Goal: Transaction & Acquisition: Purchase product/service

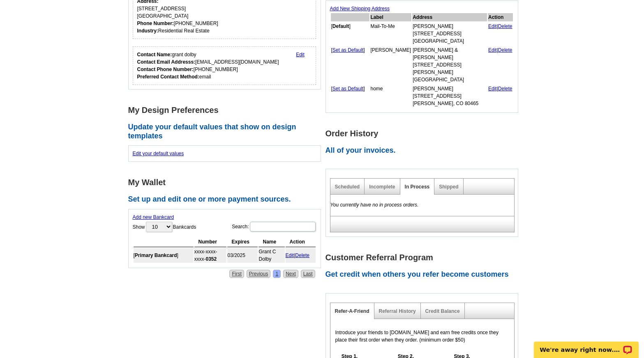
scroll to position [247, 0]
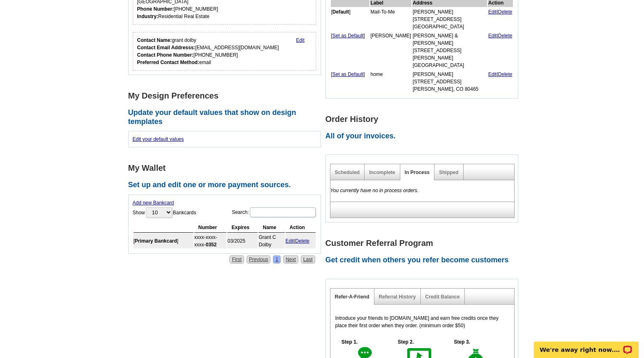
drag, startPoint x: 307, startPoint y: 241, endPoint x: 360, endPoint y: 40, distance: 207.8
click at [307, 241] on link "Delete" at bounding box center [302, 241] width 14 height 6
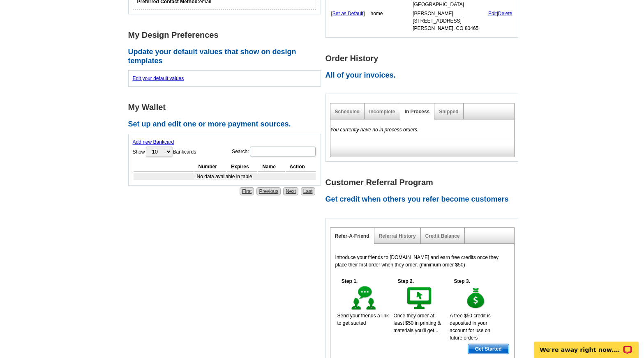
click at [164, 143] on link "Add new Bankcard" at bounding box center [154, 142] width 42 height 6
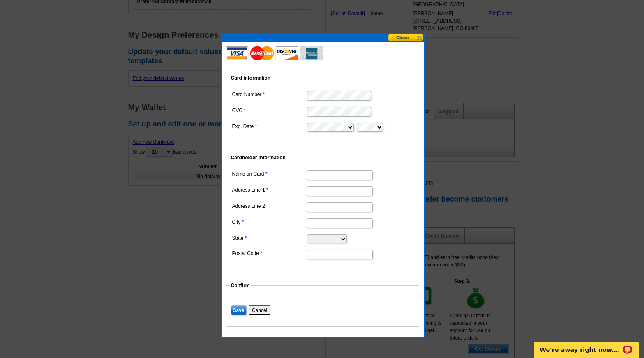
click at [348, 174] on input "Name on Card" at bounding box center [340, 176] width 66 height 10
type input "Pillip P Haas"
click at [315, 190] on input "Address Line 1" at bounding box center [340, 192] width 66 height 10
type input "4684 Grand Valley Ct"
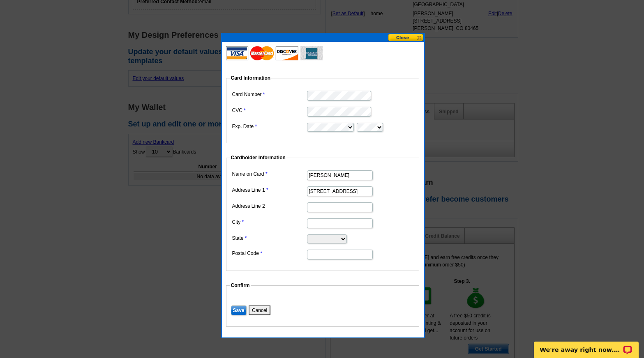
type input "Castle Rock"
select select "CO"
type input "80109"
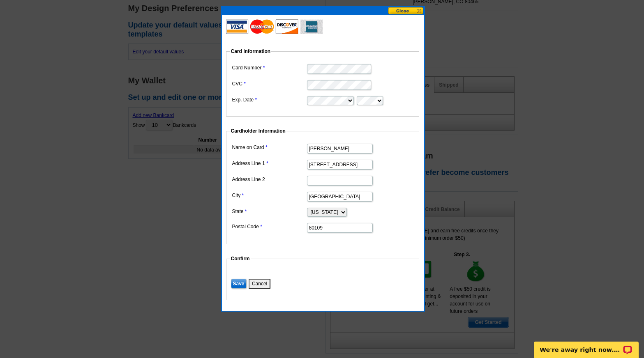
scroll to position [288, 0]
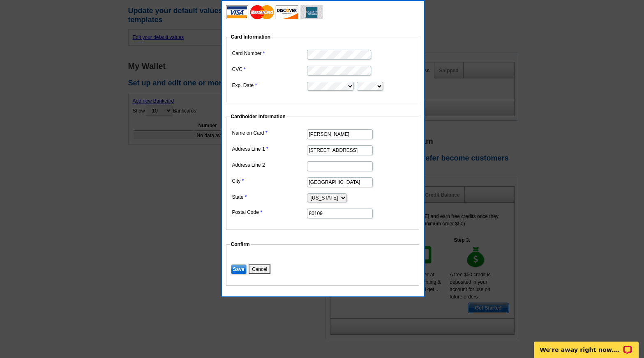
click at [240, 268] on input "Save" at bounding box center [239, 270] width 16 height 10
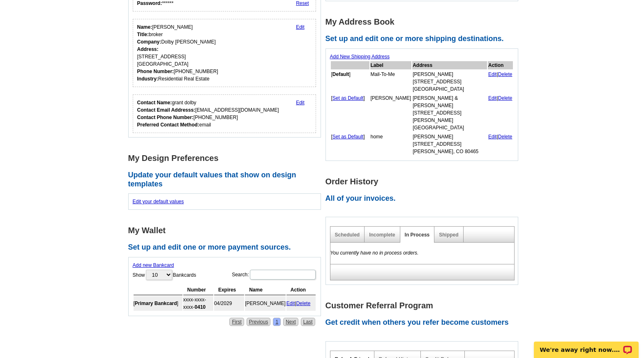
scroll to position [82, 0]
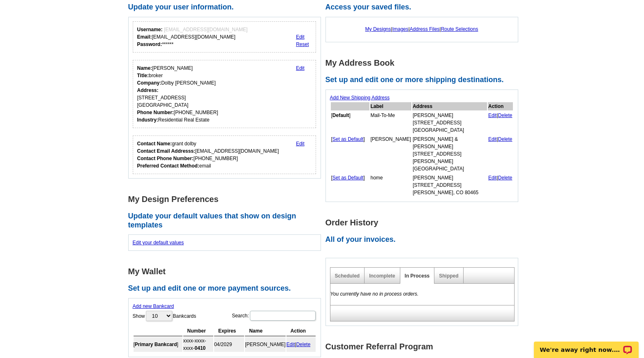
click at [374, 94] on div "Add New Shipping Address Label Address Action [ Default ] Mail-To-Me Grant Dolb…" at bounding box center [421, 146] width 193 height 113
click at [374, 96] on link "Add New Shipping Address" at bounding box center [360, 98] width 60 height 6
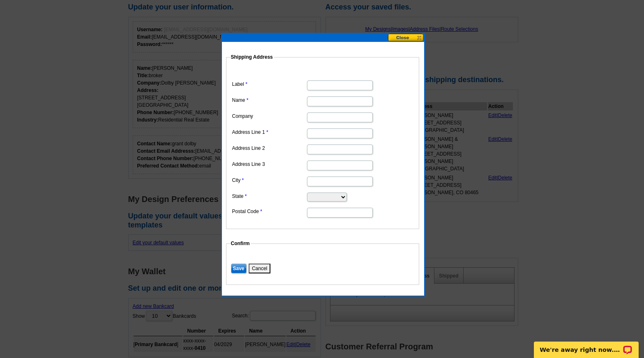
click at [356, 85] on input "Label" at bounding box center [340, 86] width 66 height 10
type input "Tom Dill"
click at [341, 104] on input "Name" at bounding box center [340, 102] width 66 height 10
type input "Tom Dill"
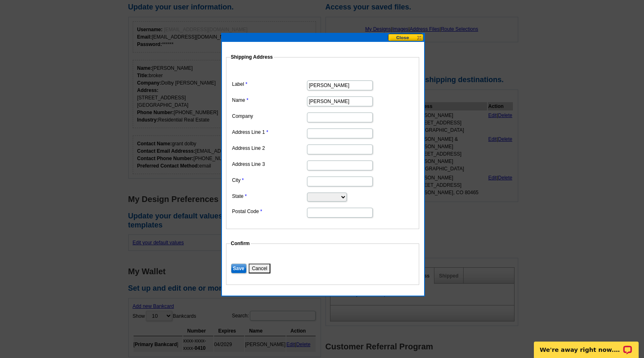
click at [321, 132] on input "Address Line 1" at bounding box center [340, 134] width 66 height 10
paste input "10113 Thunder Run Littleton, CO 80125 US"
drag, startPoint x: 321, startPoint y: 131, endPoint x: 418, endPoint y: 151, distance: 99.9
click at [418, 151] on fieldset "Shipping Address Label Tom Dill Name Tom Dill Company Address Line 1 10113 Thun…" at bounding box center [322, 141] width 193 height 176
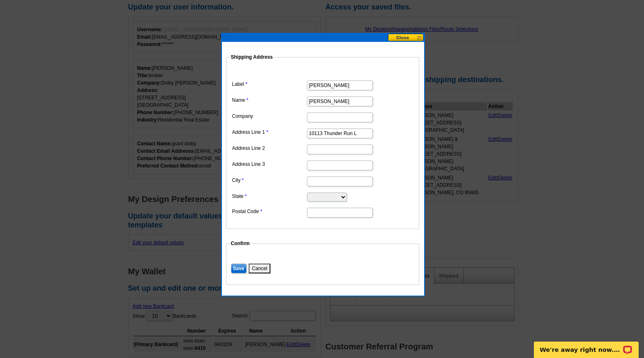
scroll to position [0, 0]
type input "10113 Thunder Run"
click at [499, 194] on div at bounding box center [322, 138] width 644 height 441
click at [336, 179] on input "City" at bounding box center [340, 182] width 66 height 10
type input "Littleton"
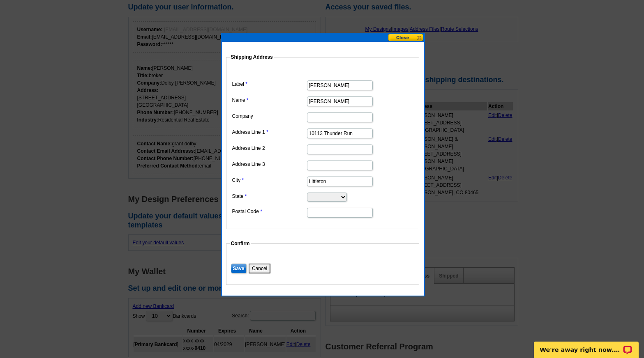
select select "CO"
type input "80125"
click at [236, 267] on input "Save" at bounding box center [239, 269] width 16 height 10
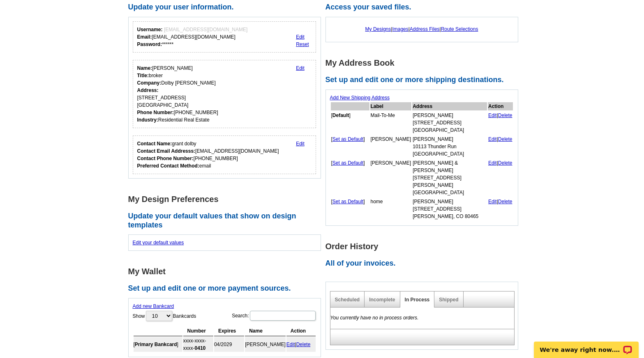
click at [548, 177] on main "Account Information Update your user information. Username: GDOLBY@KW.COM Email…" at bounding box center [322, 287] width 644 height 631
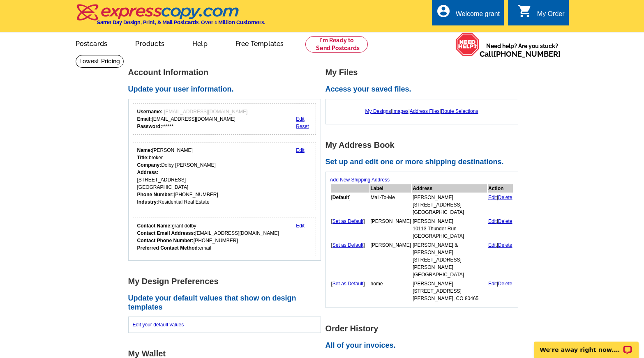
click at [528, 18] on icon "shopping_cart" at bounding box center [524, 11] width 15 height 15
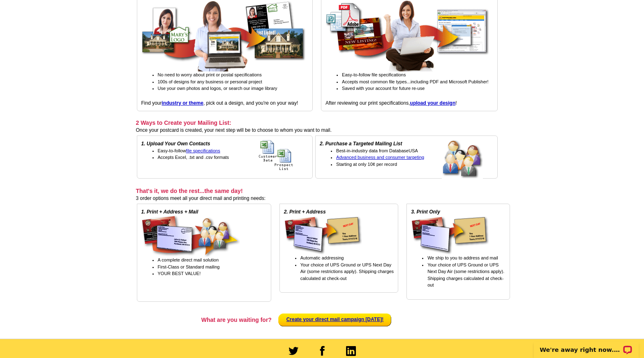
scroll to position [82, 0]
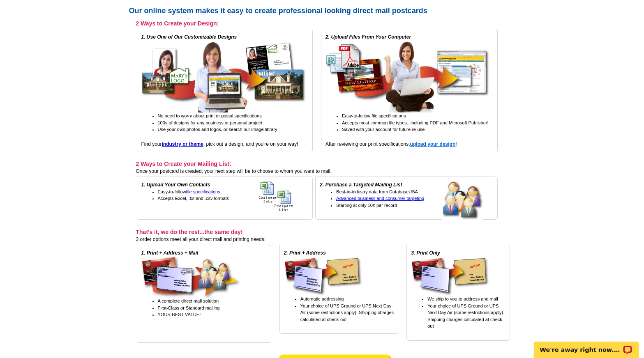
click at [423, 147] on strong "upload your design" at bounding box center [433, 144] width 46 height 6
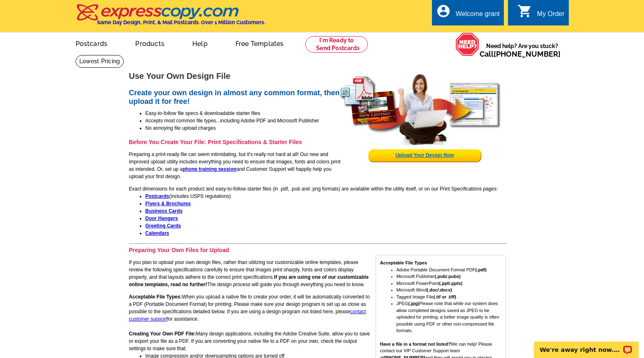
click at [453, 155] on link "Upload Your Design Now" at bounding box center [424, 155] width 58 height 6
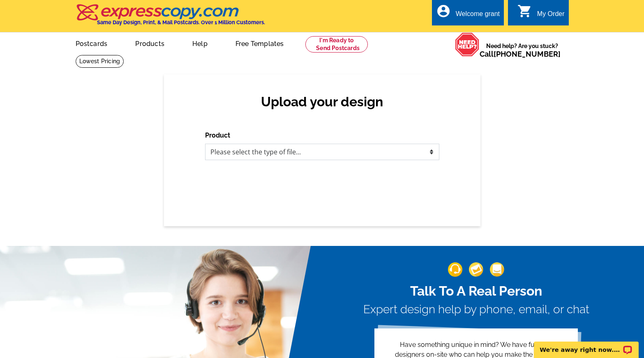
click at [332, 157] on select "Please select the type of file... Postcards Business Cards Letters and flyers G…" at bounding box center [322, 152] width 234 height 16
select select "2"
click at [205, 144] on select "Please select the type of file... Postcards Business Cards Letters and flyers G…" at bounding box center [322, 152] width 234 height 16
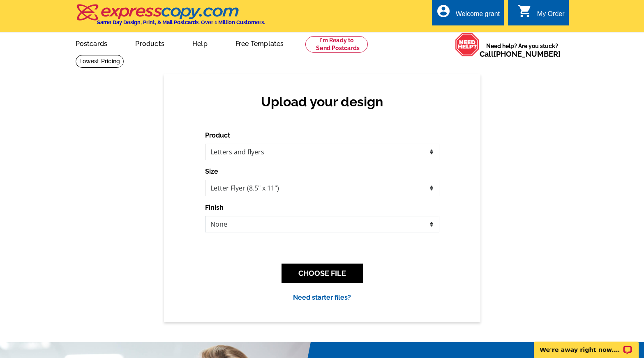
click at [305, 226] on select "None Envelope Mailer Bi-fold Mailer Tri-fold Mailer" at bounding box center [322, 224] width 234 height 16
click at [461, 227] on div "Upload your design Product Please select the type of file... Postcards Business…" at bounding box center [322, 198] width 316 height 248
click at [337, 273] on button "CHOOSE FILE" at bounding box center [321, 273] width 81 height 19
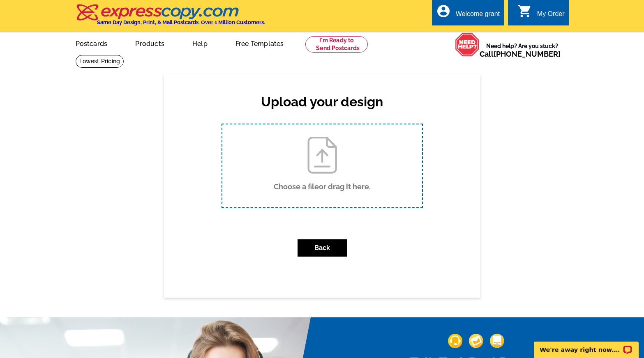
click at [0, 0] on p "Uploading..." at bounding box center [0, 0] width 0 height 0
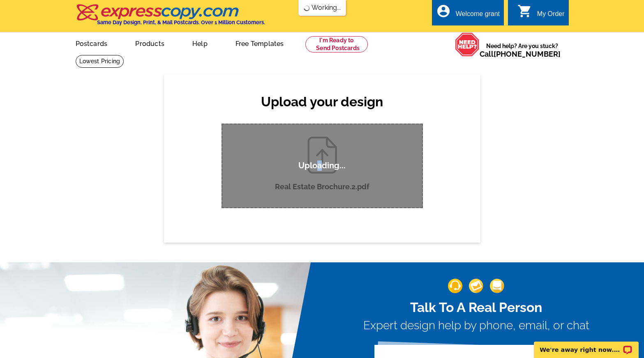
click at [319, 168] on p "Uploading..." at bounding box center [321, 166] width 47 height 10
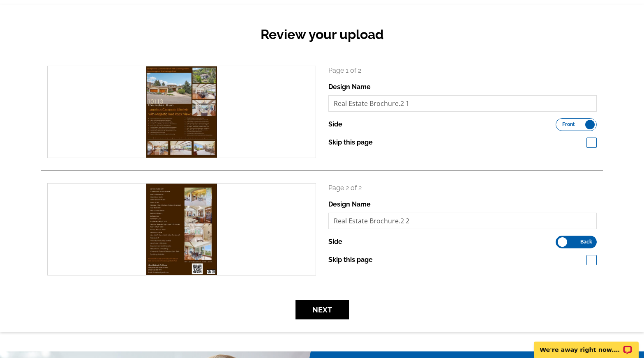
scroll to position [82, 0]
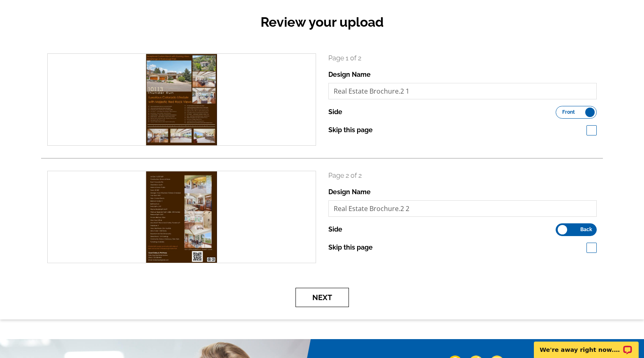
click at [317, 303] on button "Next" at bounding box center [321, 297] width 53 height 19
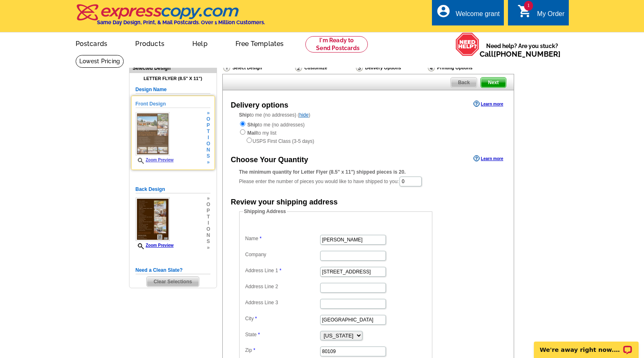
click at [166, 156] on img at bounding box center [153, 134] width 34 height 44
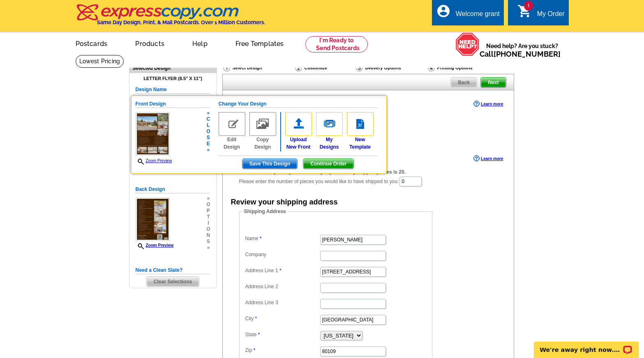
click at [152, 137] on img at bounding box center [153, 134] width 34 height 44
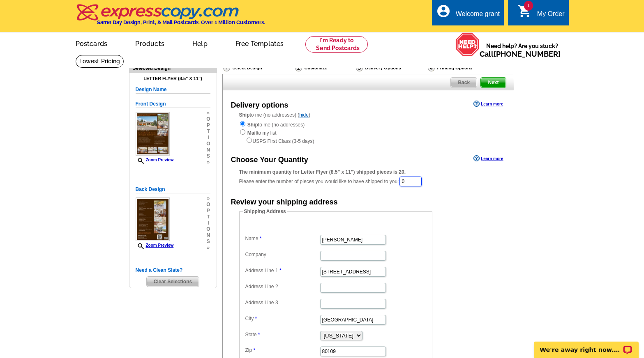
drag, startPoint x: 408, startPoint y: 185, endPoint x: 403, endPoint y: 185, distance: 5.8
click at [403, 185] on div "The minimum quantity for Letter Flyer (8.5" x 11") shipped pieces is 20. Please…" at bounding box center [368, 177] width 258 height 19
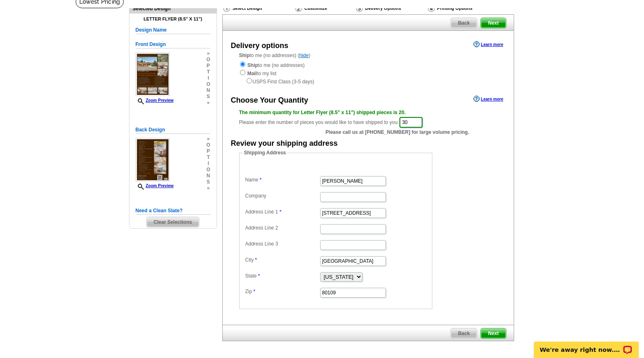
scroll to position [41, 0]
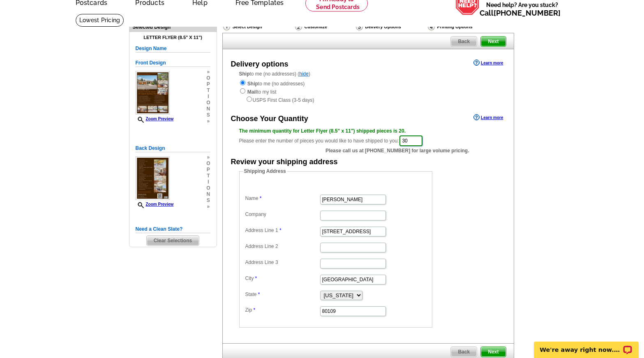
type input "30"
click at [496, 64] on link "Learn more" at bounding box center [488, 63] width 30 height 7
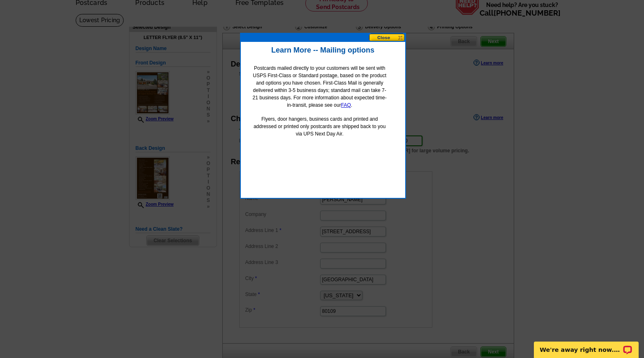
click at [390, 39] on button at bounding box center [387, 38] width 36 height 8
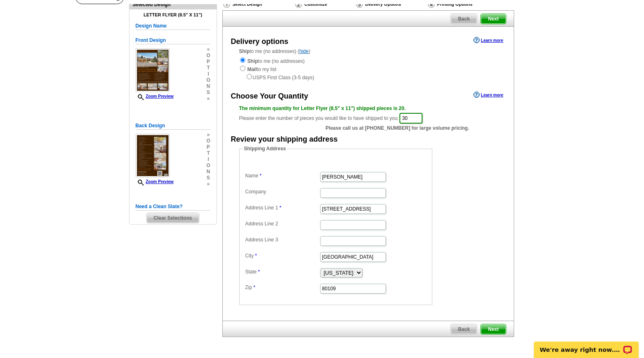
scroll to position [82, 0]
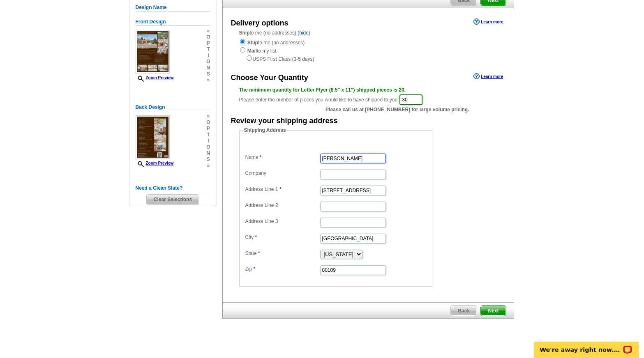
drag, startPoint x: 360, startPoint y: 157, endPoint x: 310, endPoint y: 157, distance: 49.7
click at [310, 157] on dl "Name Grant Dolby Company Address Line 1 4684 Grand Valley Ct Address Line 2 Add…" at bounding box center [335, 208] width 185 height 135
type input "[PERSON_NAME]"
drag, startPoint x: 374, startPoint y: 192, endPoint x: 307, endPoint y: 192, distance: 66.6
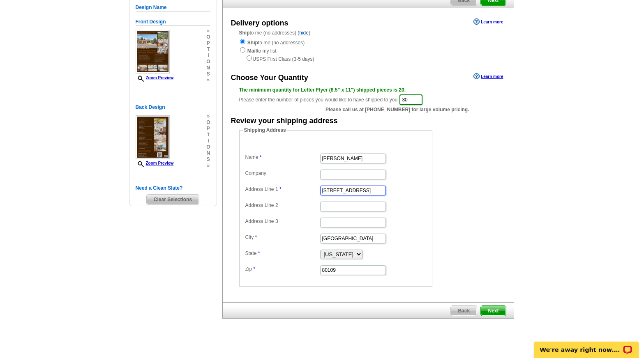
click at [307, 192] on dl "Name Tom Dill Company Address Line 1 4684 Grand Valley Ct Address Line 2 Addres…" at bounding box center [335, 208] width 185 height 135
paste input "10113 Thunder Run Littleton, CO 80125 US"
drag, startPoint x: 332, startPoint y: 190, endPoint x: 408, endPoint y: 190, distance: 76.8
click at [408, 190] on dd "10113 Thunder Run Littleton, CO 80125 US" at bounding box center [335, 190] width 185 height 13
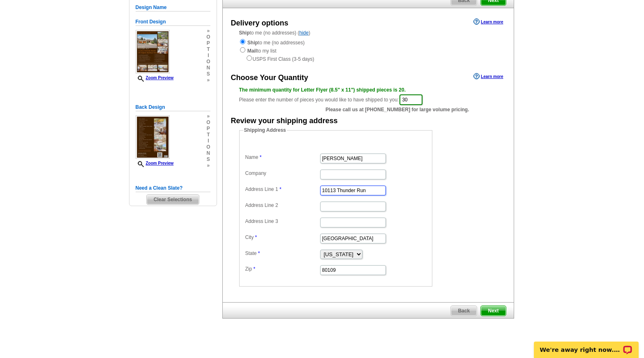
scroll to position [0, 0]
type input "10113 Thunder Run"
click at [414, 191] on dd "10113 Thunder Run" at bounding box center [335, 190] width 185 height 13
click at [360, 239] on input "Castle Rock" at bounding box center [353, 239] width 66 height 10
drag, startPoint x: 333, startPoint y: 239, endPoint x: 327, endPoint y: 240, distance: 6.3
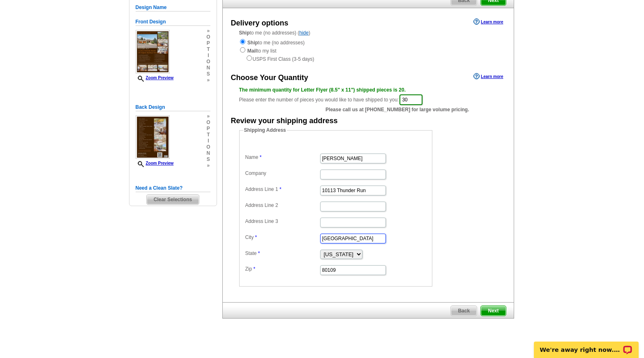
click at [321, 240] on input "Castle Rock" at bounding box center [353, 239] width 66 height 10
type input "Littleton"
click at [344, 275] on input "80109" at bounding box center [353, 270] width 66 height 10
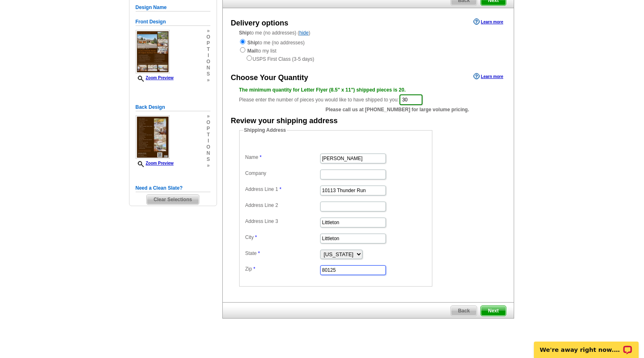
type input "80125"
click at [432, 264] on dd "Shipping Address Name Tom Dill Company Address Line 1 10113 Thunder Run Address…" at bounding box center [348, 207] width 219 height 160
click at [493, 312] on span "Next" at bounding box center [493, 311] width 25 height 10
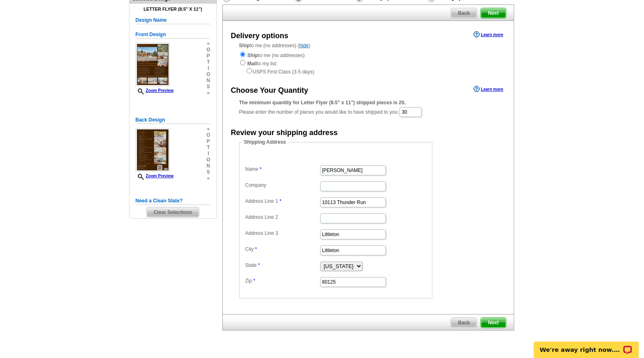
scroll to position [82, 0]
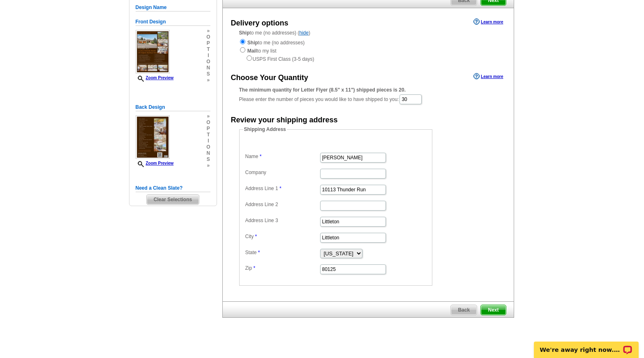
click at [491, 313] on span "Next" at bounding box center [493, 310] width 25 height 10
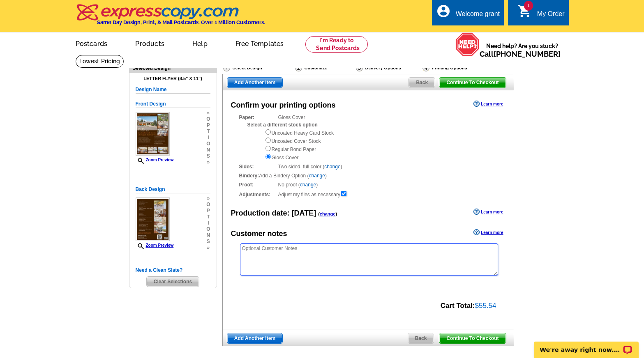
click at [395, 266] on textarea at bounding box center [369, 260] width 258 height 32
click at [463, 339] on span "Continue To Checkout" at bounding box center [472, 339] width 66 height 10
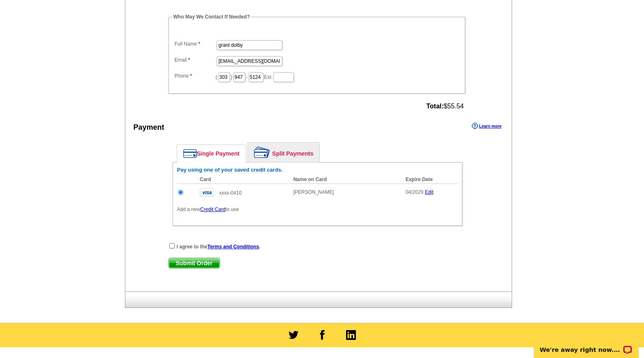
scroll to position [411, 0]
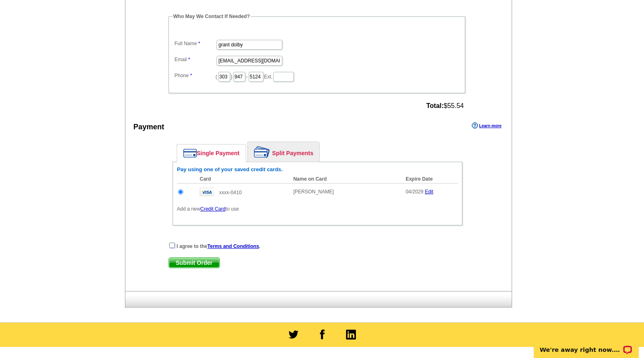
click at [170, 245] on input "checkbox" at bounding box center [171, 245] width 5 height 5
checkbox input "true"
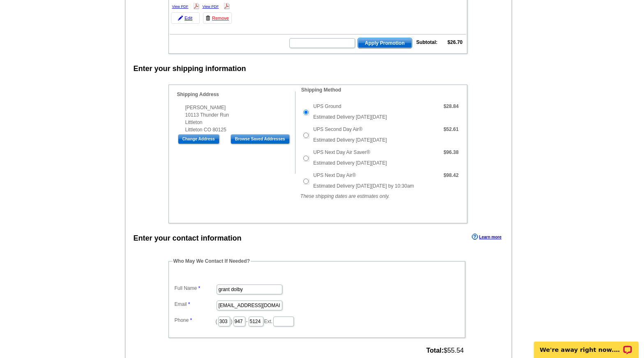
scroll to position [164, 0]
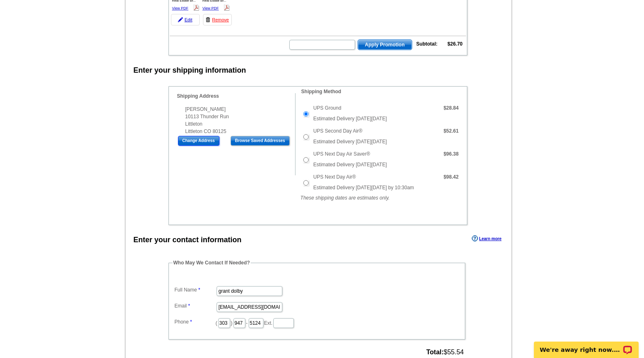
click at [211, 142] on input "Change Address" at bounding box center [199, 141] width 42 height 10
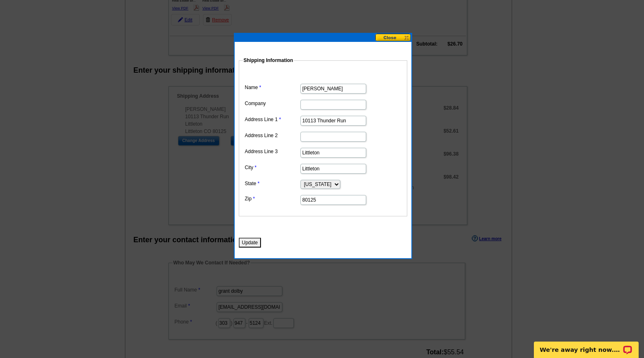
click at [349, 122] on input "10113 Thunder Run" at bounding box center [333, 121] width 66 height 10
click at [389, 194] on dd "80125" at bounding box center [323, 199] width 160 height 13
drag, startPoint x: 327, startPoint y: 148, endPoint x: 292, endPoint y: 150, distance: 35.0
click at [292, 150] on dl "Name Tom Dill Company Address Line 1 10113 Thunder Run Address Line 2 Address L…" at bounding box center [323, 138] width 160 height 135
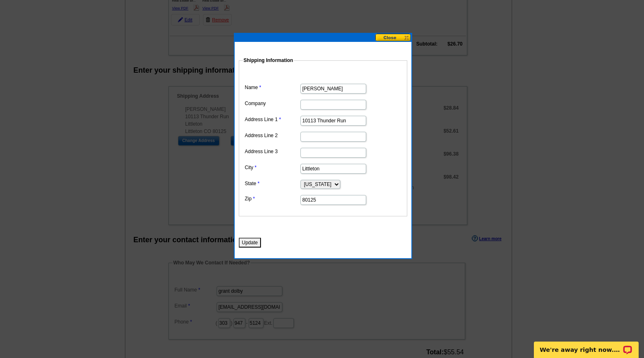
click at [245, 242] on button "Update" at bounding box center [250, 243] width 23 height 10
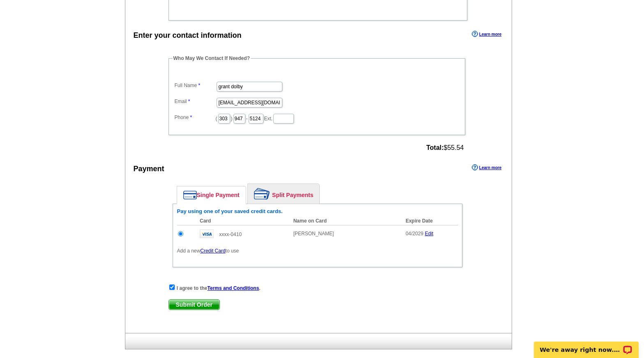
scroll to position [411, 0]
click at [197, 303] on span "Submit Order" at bounding box center [194, 305] width 51 height 10
